Goal: Information Seeking & Learning: Learn about a topic

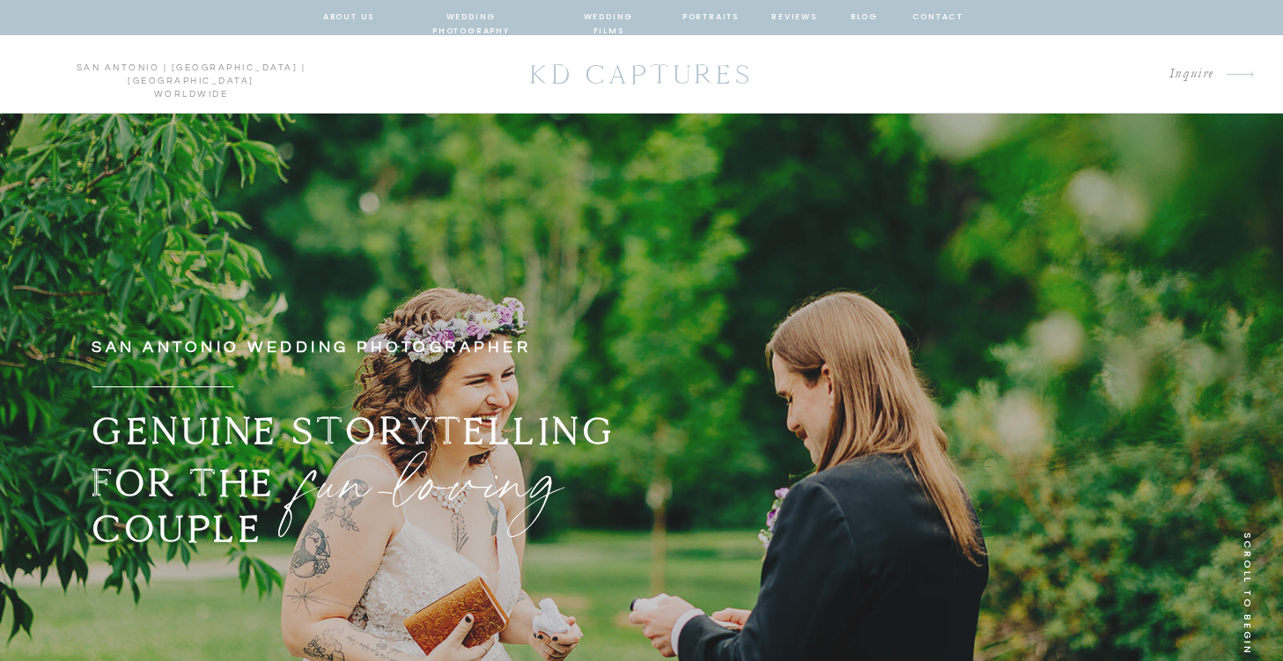
click at [506, 11] on nav "wedding photography" at bounding box center [471, 18] width 129 height 16
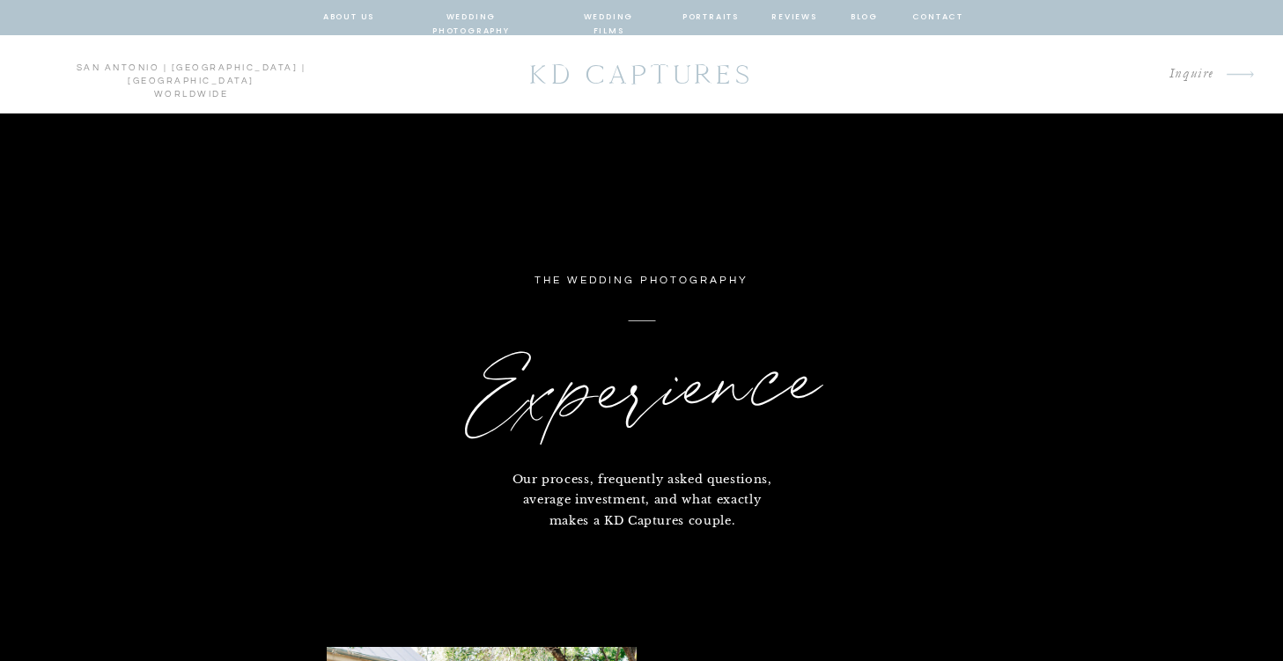
click at [483, 14] on nav "wedding photography" at bounding box center [471, 18] width 129 height 16
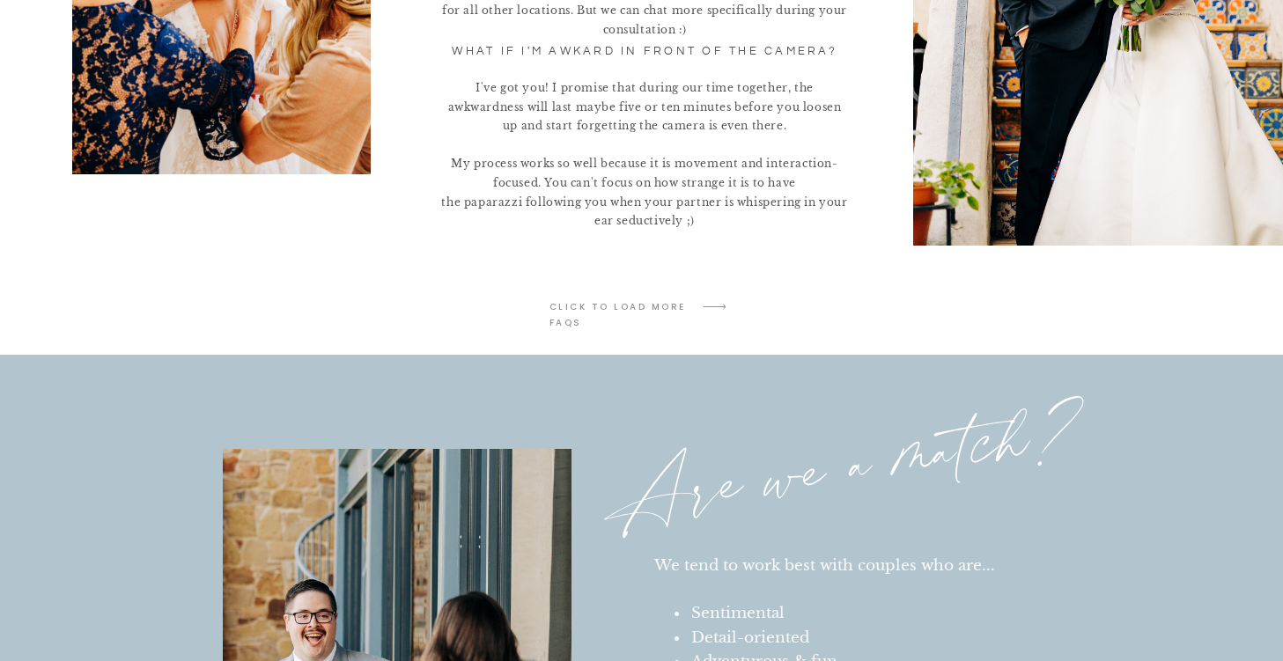
scroll to position [3873, 0]
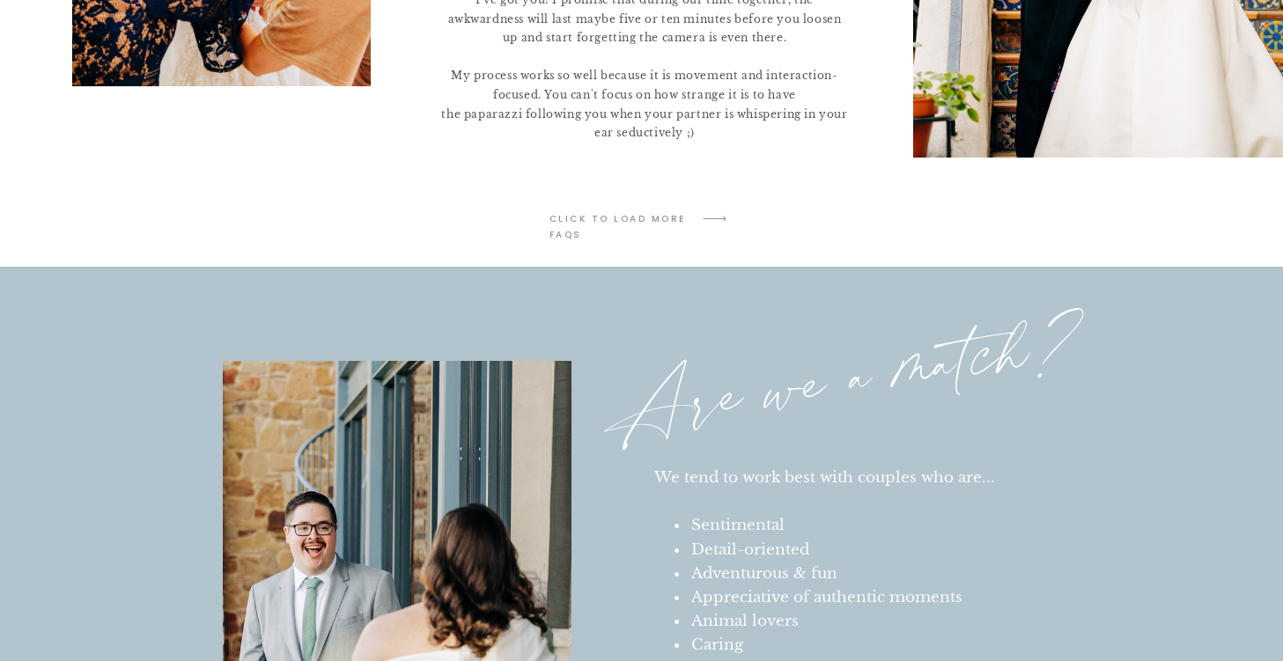
click at [628, 221] on p "click to LOAD MORE faqs" at bounding box center [619, 219] width 140 height 16
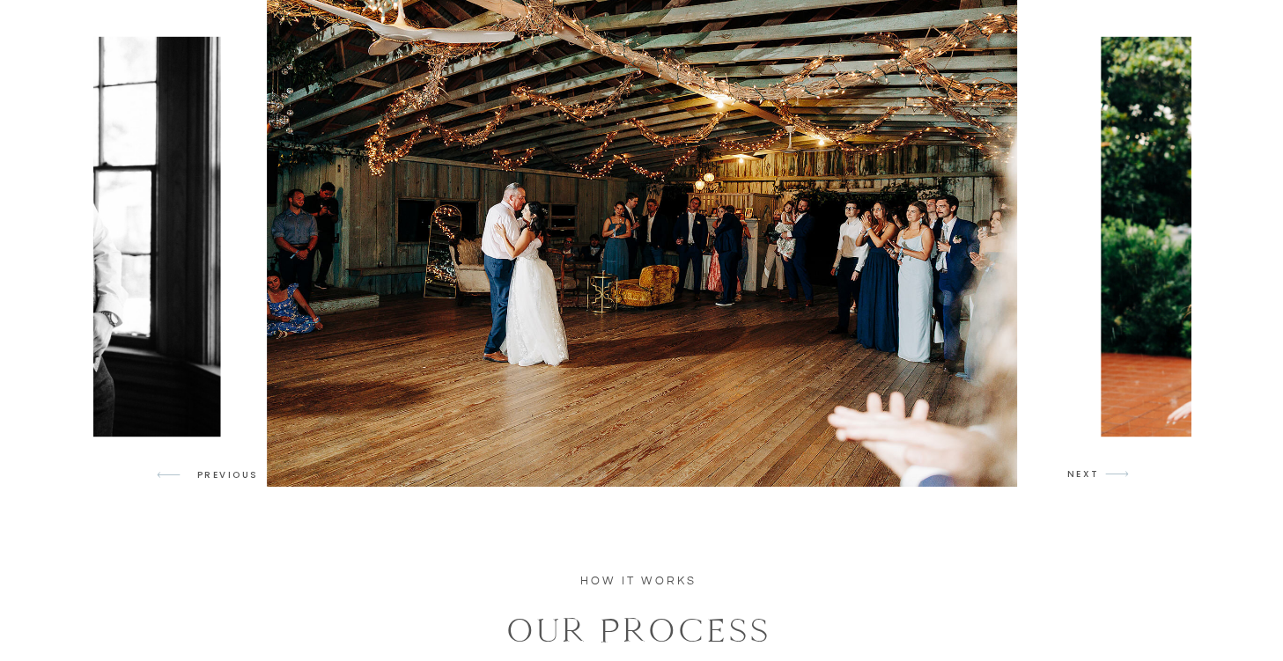
scroll to position [1672, 0]
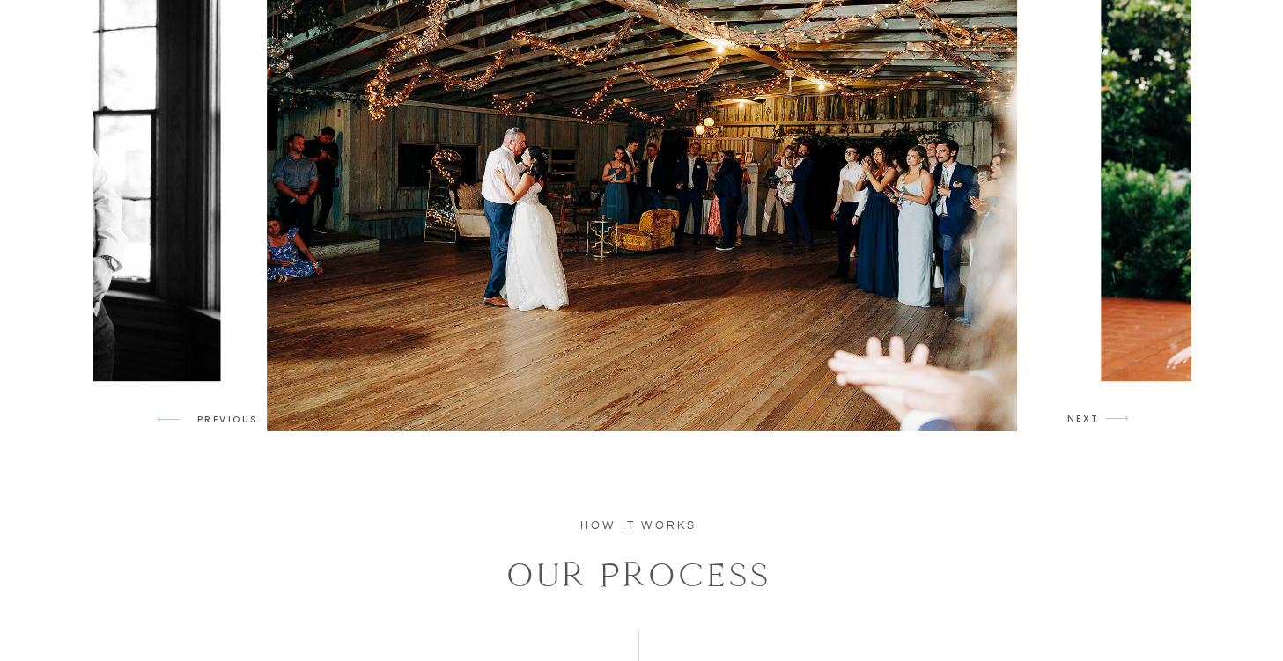
click at [1108, 425] on icon "arrow" at bounding box center [1116, 418] width 41 height 41
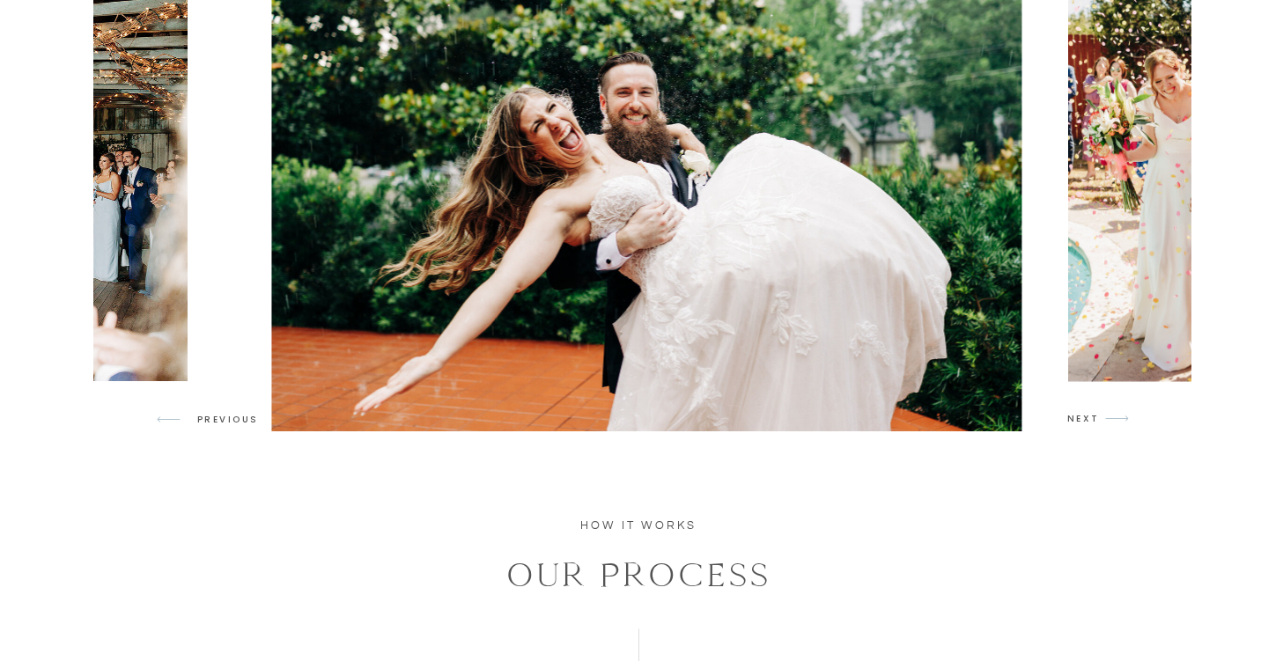
click at [1100, 423] on icon "arrow" at bounding box center [1116, 418] width 41 height 41
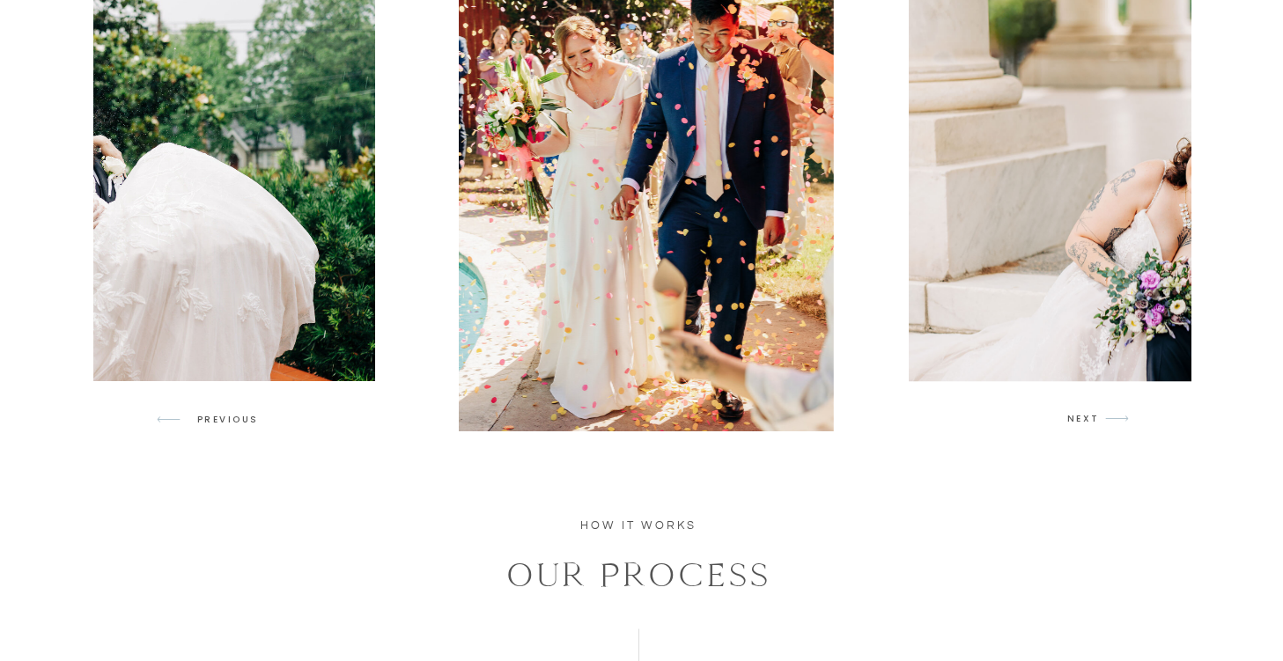
click at [1099, 423] on icon "arrow" at bounding box center [1116, 418] width 41 height 41
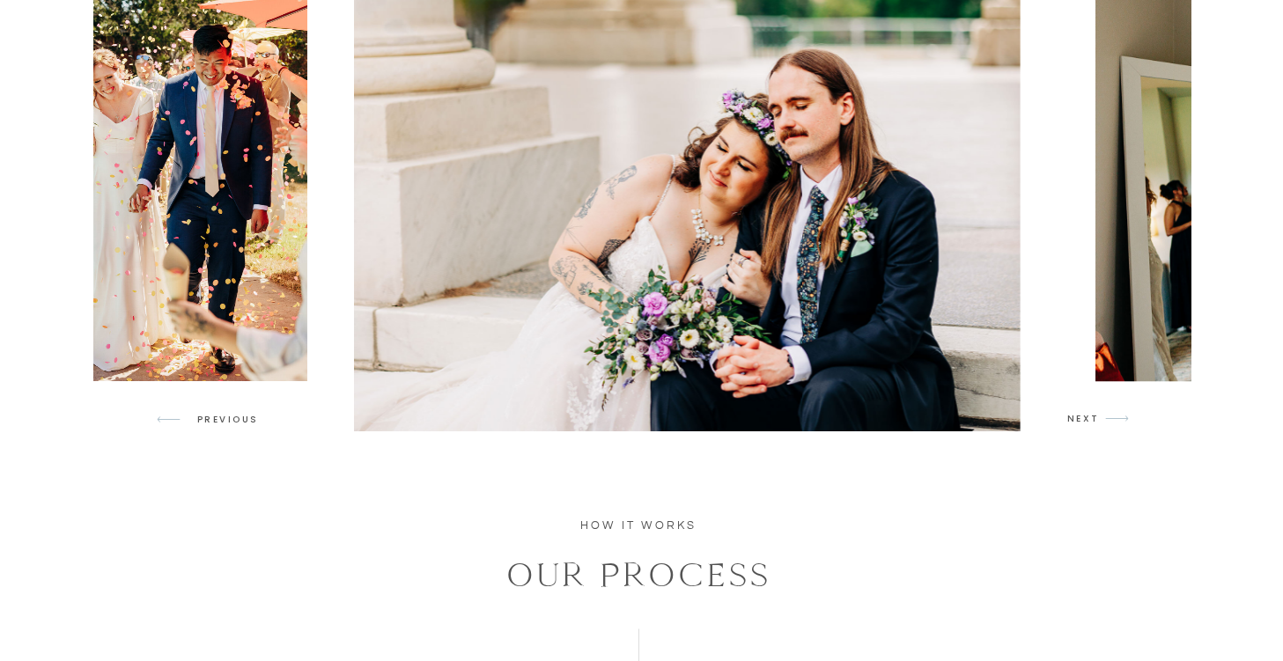
click at [1099, 423] on icon "arrow" at bounding box center [1116, 418] width 41 height 41
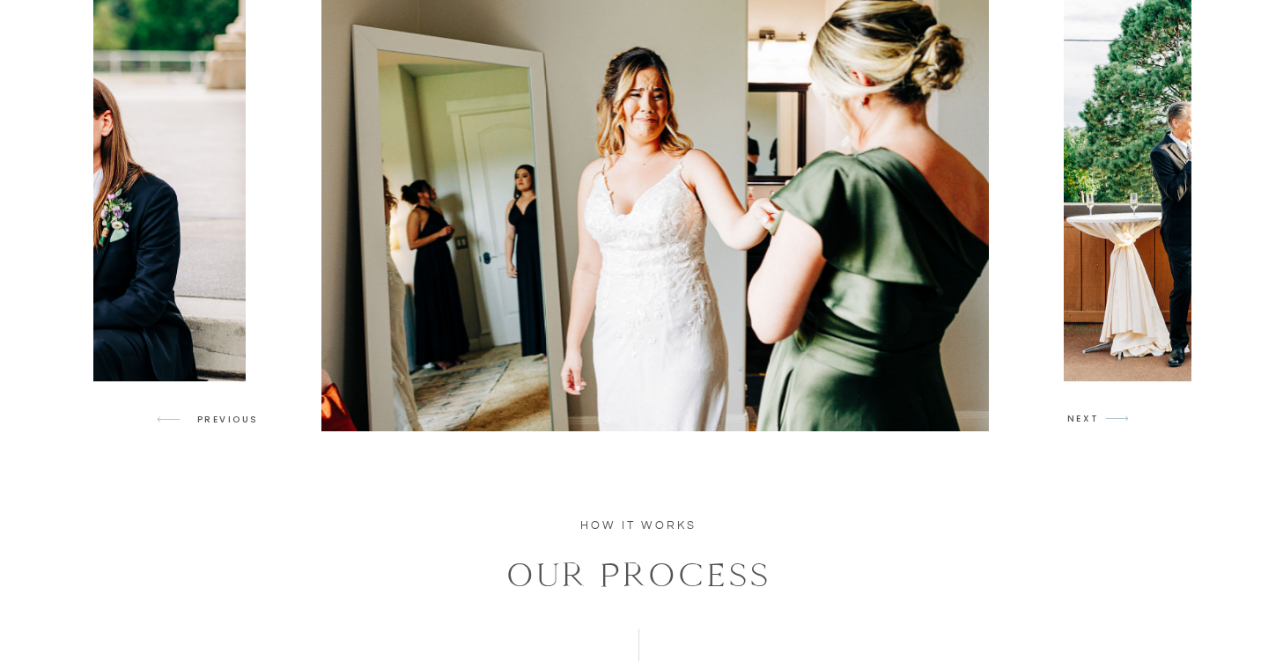
click at [1099, 422] on icon "arrow" at bounding box center [1116, 418] width 41 height 41
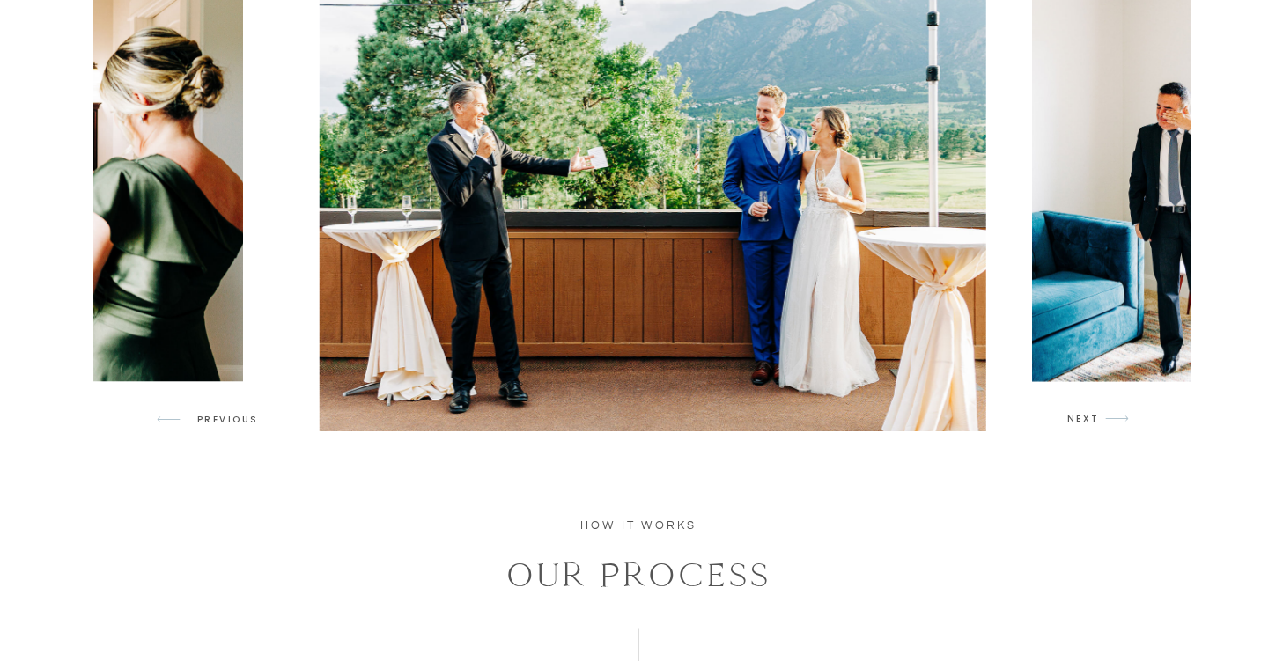
click at [1099, 422] on icon "arrow" at bounding box center [1116, 418] width 41 height 41
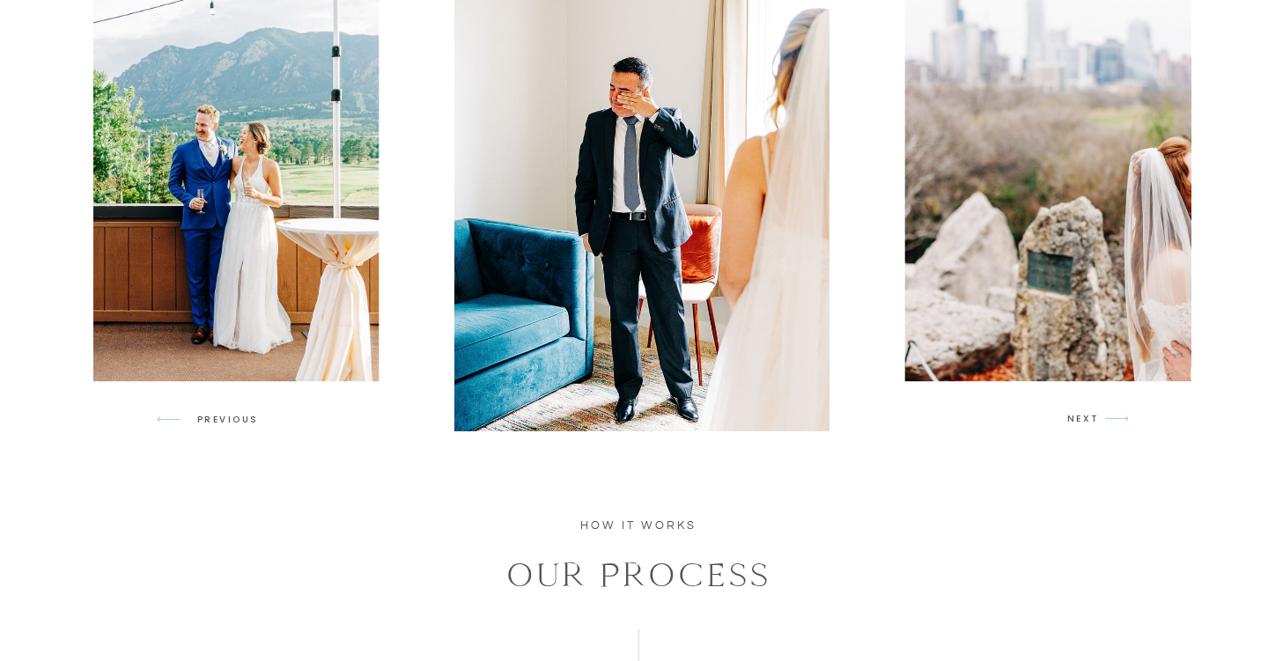
click at [1095, 420] on p "NEXT" at bounding box center [1083, 419] width 33 height 16
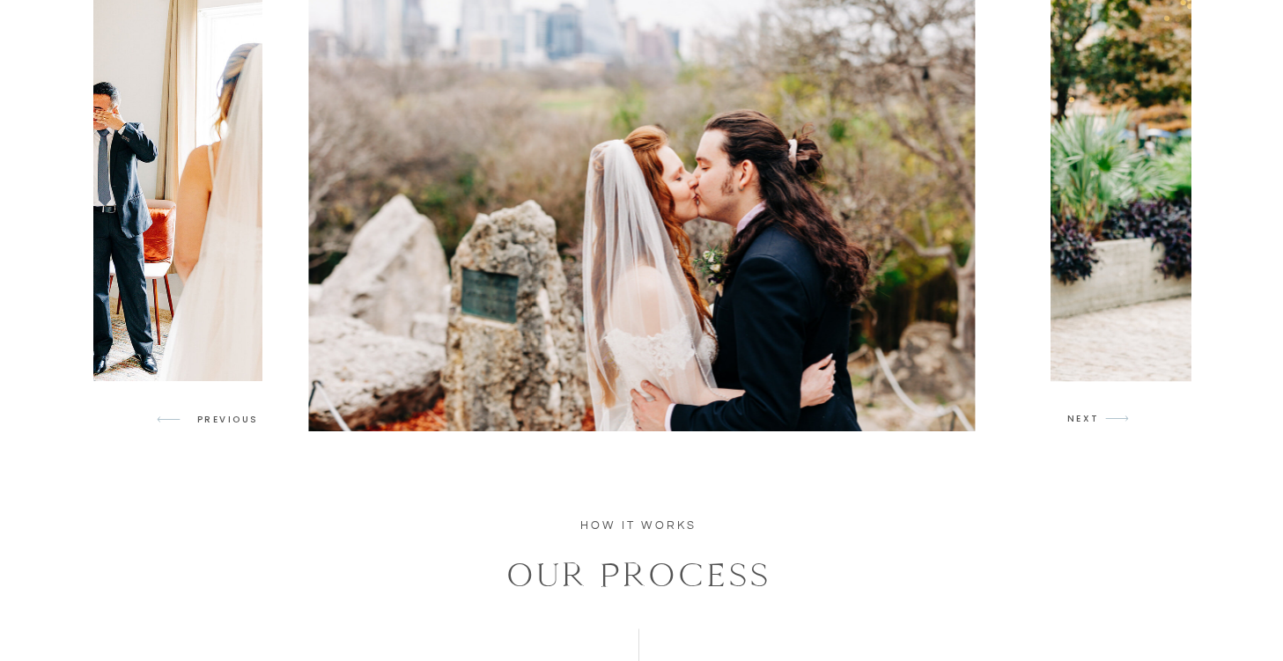
click at [1095, 420] on p "NEXT" at bounding box center [1083, 419] width 33 height 16
